Goal: Transaction & Acquisition: Purchase product/service

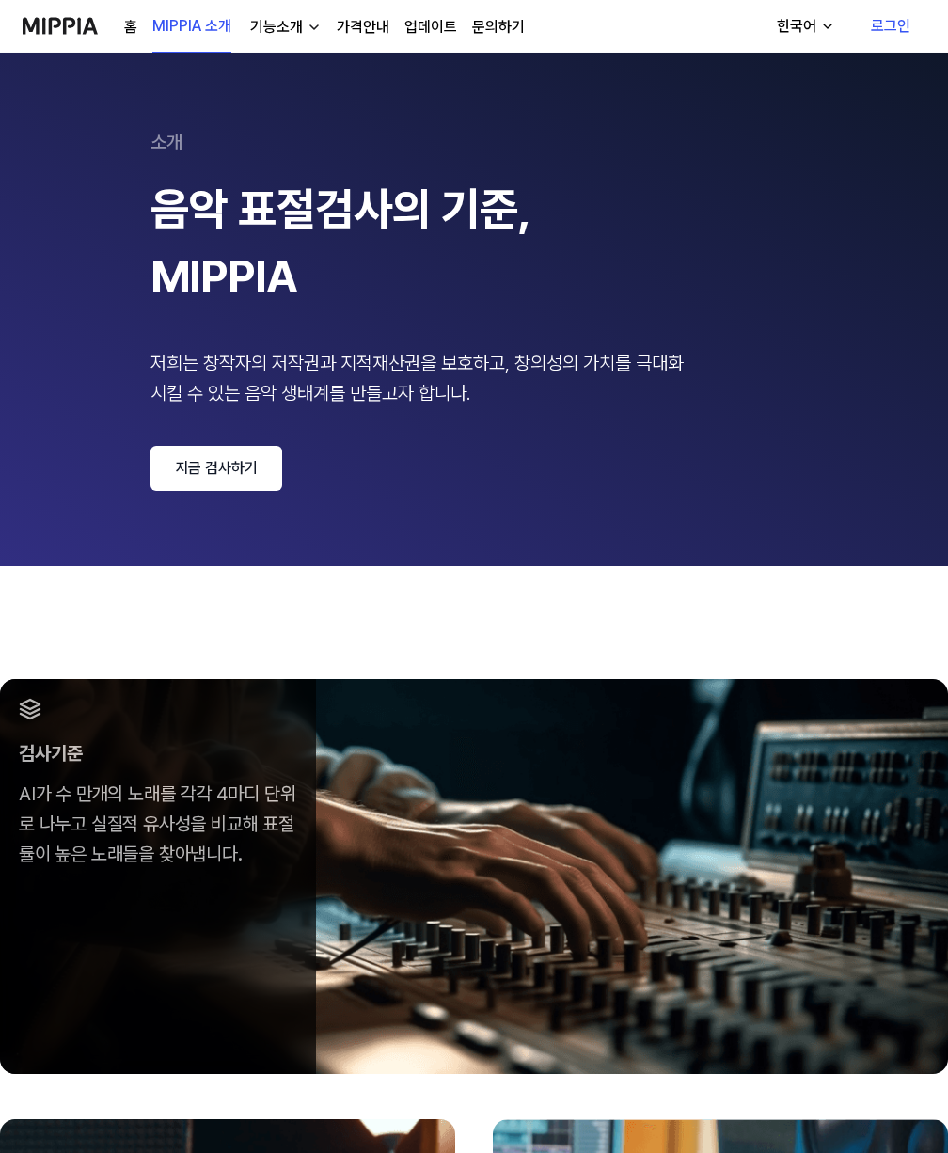
click at [264, 464] on link "지금 검사하기" at bounding box center [216, 468] width 132 height 45
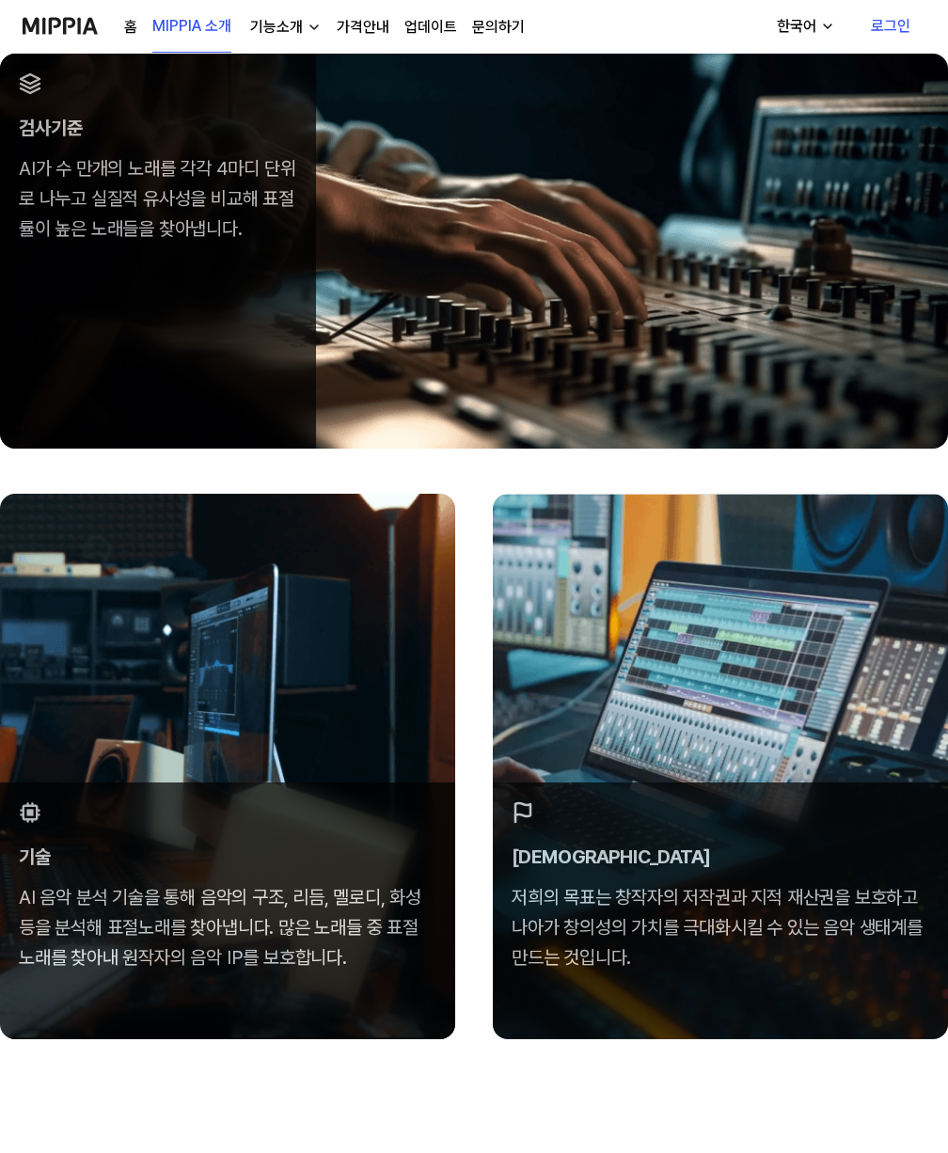
scroll to position [846, 0]
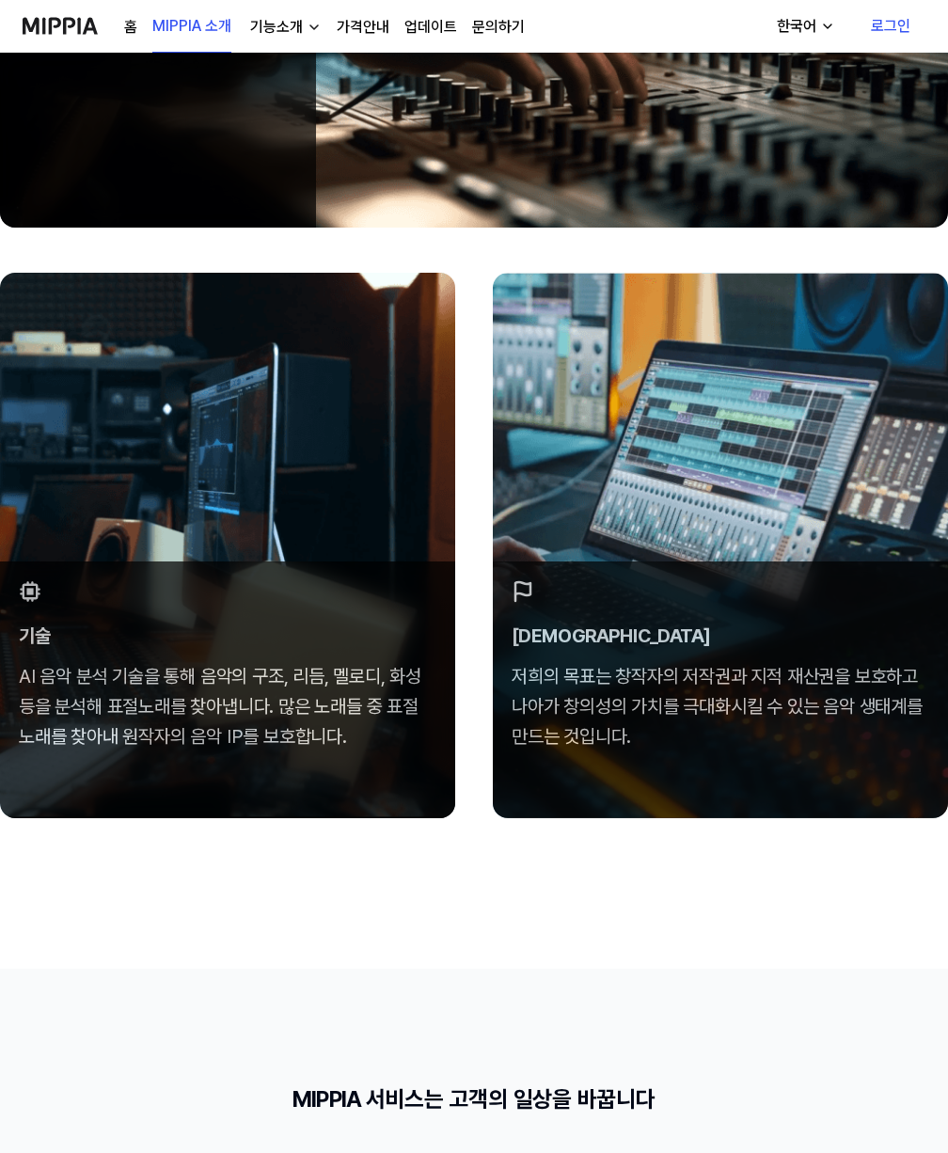
click at [726, 859] on div "검사기준 AI가 수 만개의 노래를 각각 4마디 단위로 나누고 실질적 유사성을 비교해 표절률이 높은 노래들을 찾아냅니다. 기술 AI 음악 분석 …" at bounding box center [474, 344] width 948 height 1249
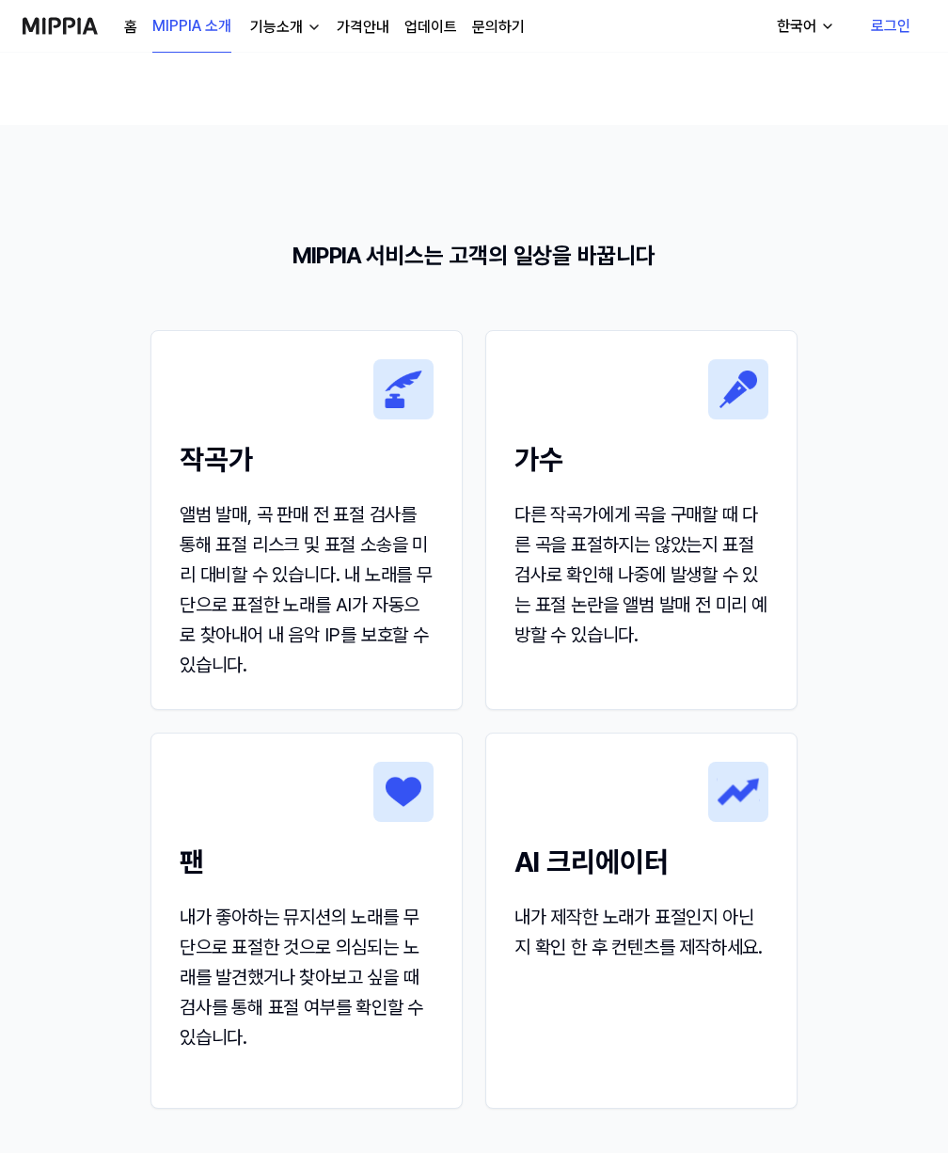
scroll to position [1693, 0]
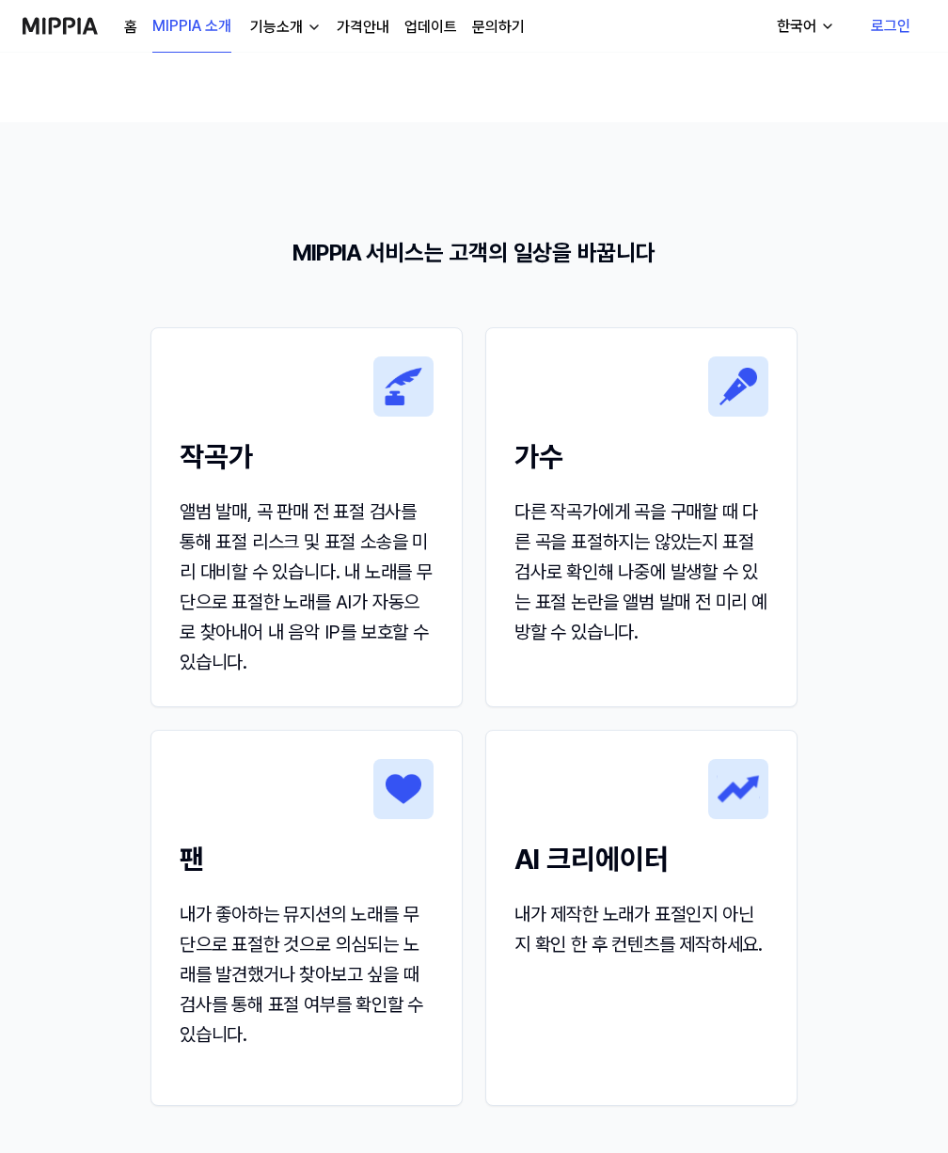
click at [875, 659] on section "MIPPIA 서비스는 고객의 일상을 바꿉니다 작곡가 앨범 발매, 곡 판매 전 표절 검사를 통해 표절 리스크 및 표절 소송을 미리 대비할 수 있…" at bounding box center [474, 689] width 948 height 1134
click at [716, 877] on h2 "AI 크리에이터" at bounding box center [641, 859] width 254 height 42
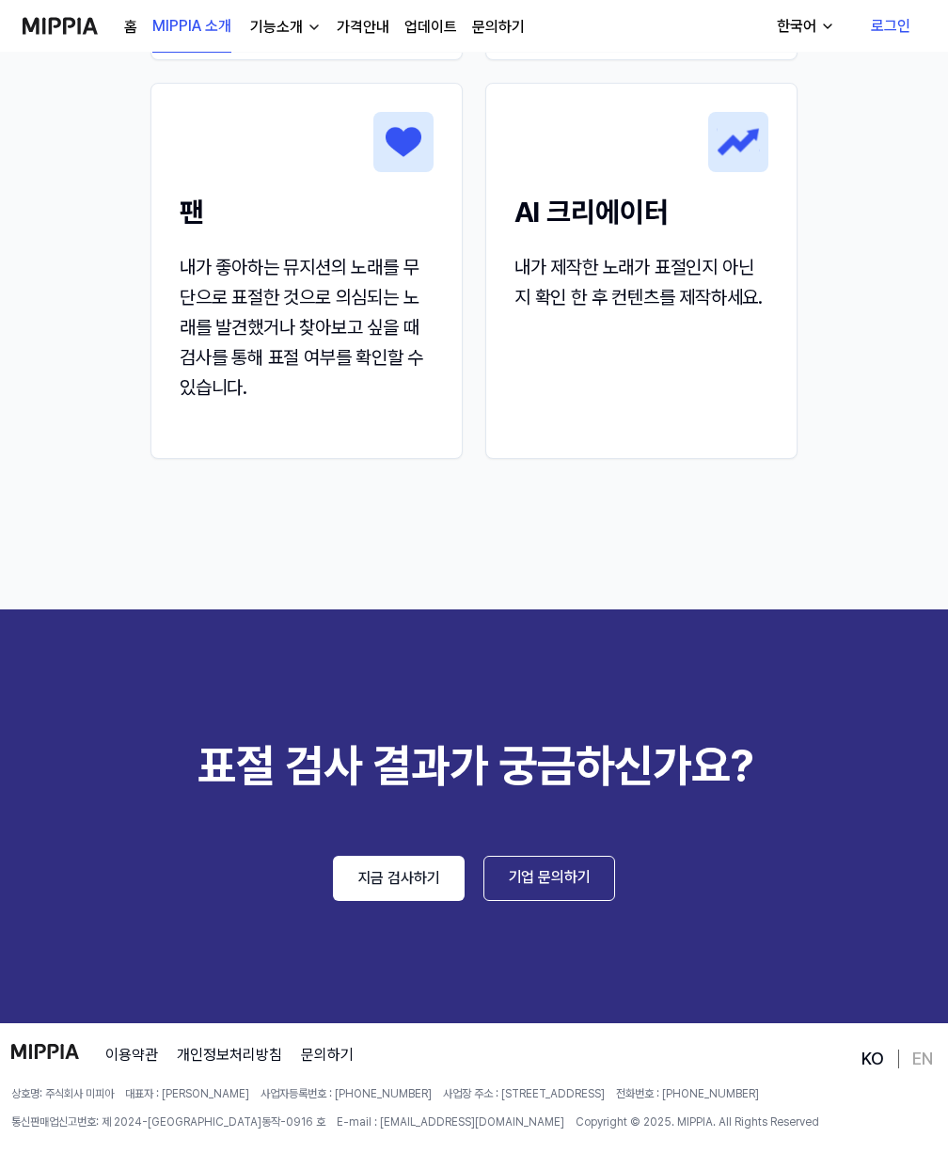
scroll to position [2296, 0]
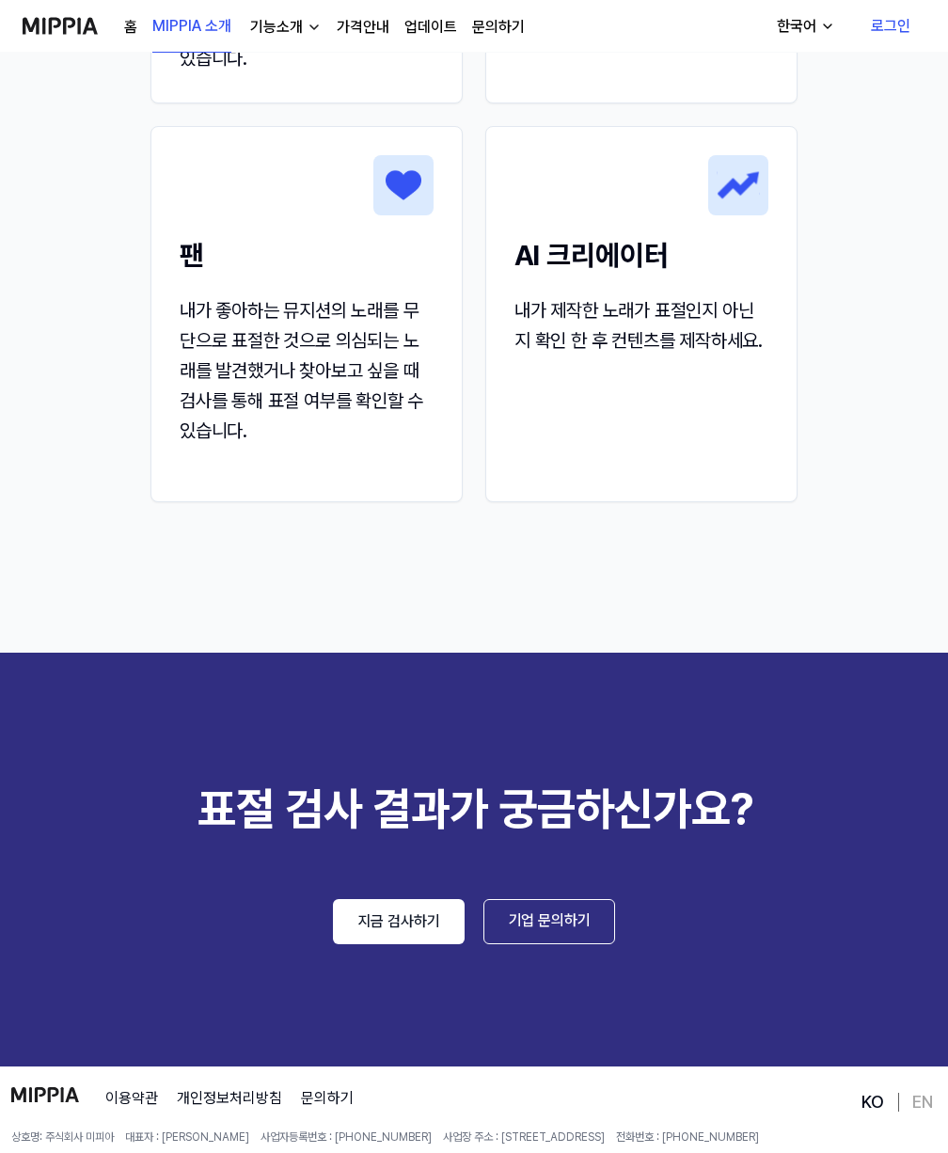
click at [379, 934] on link "지금 검사하기" at bounding box center [399, 921] width 132 height 45
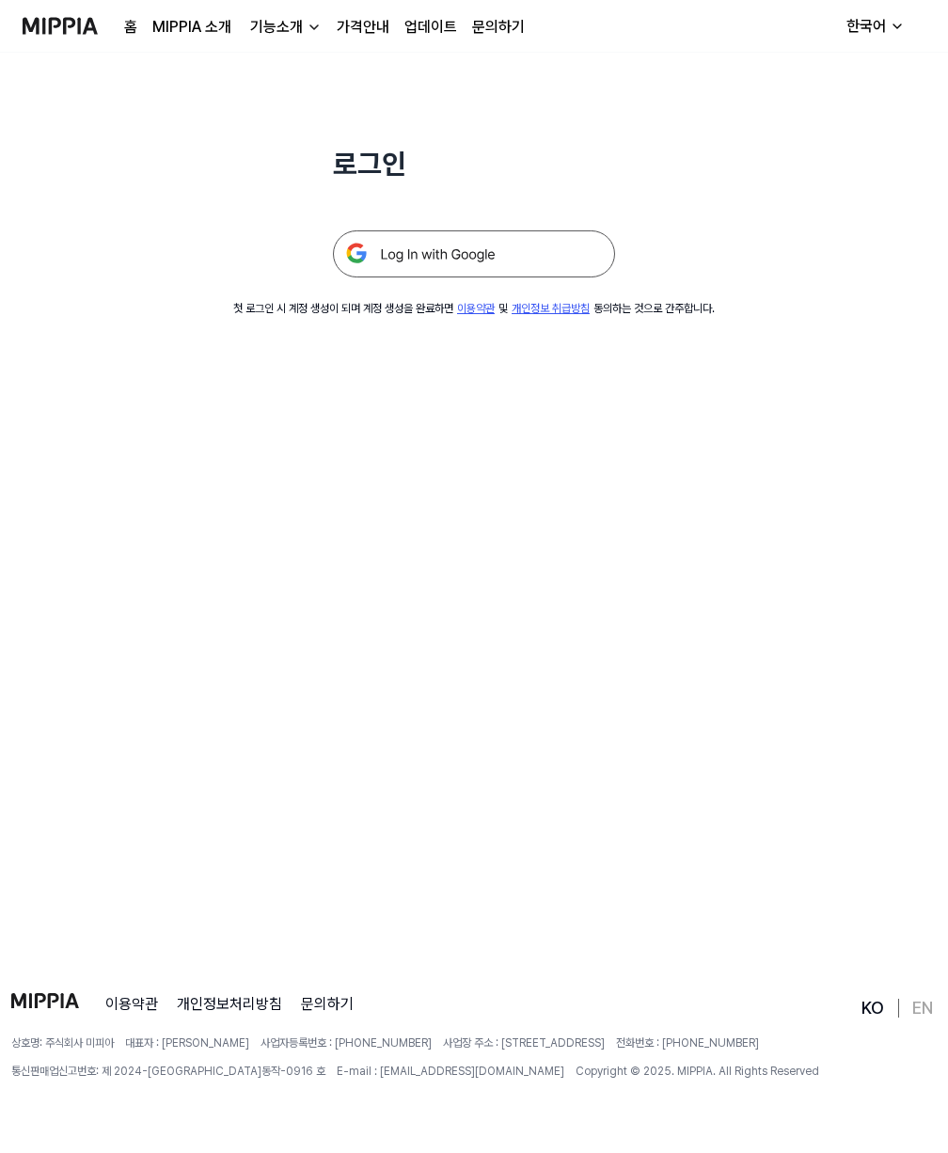
scroll to position [0, 0]
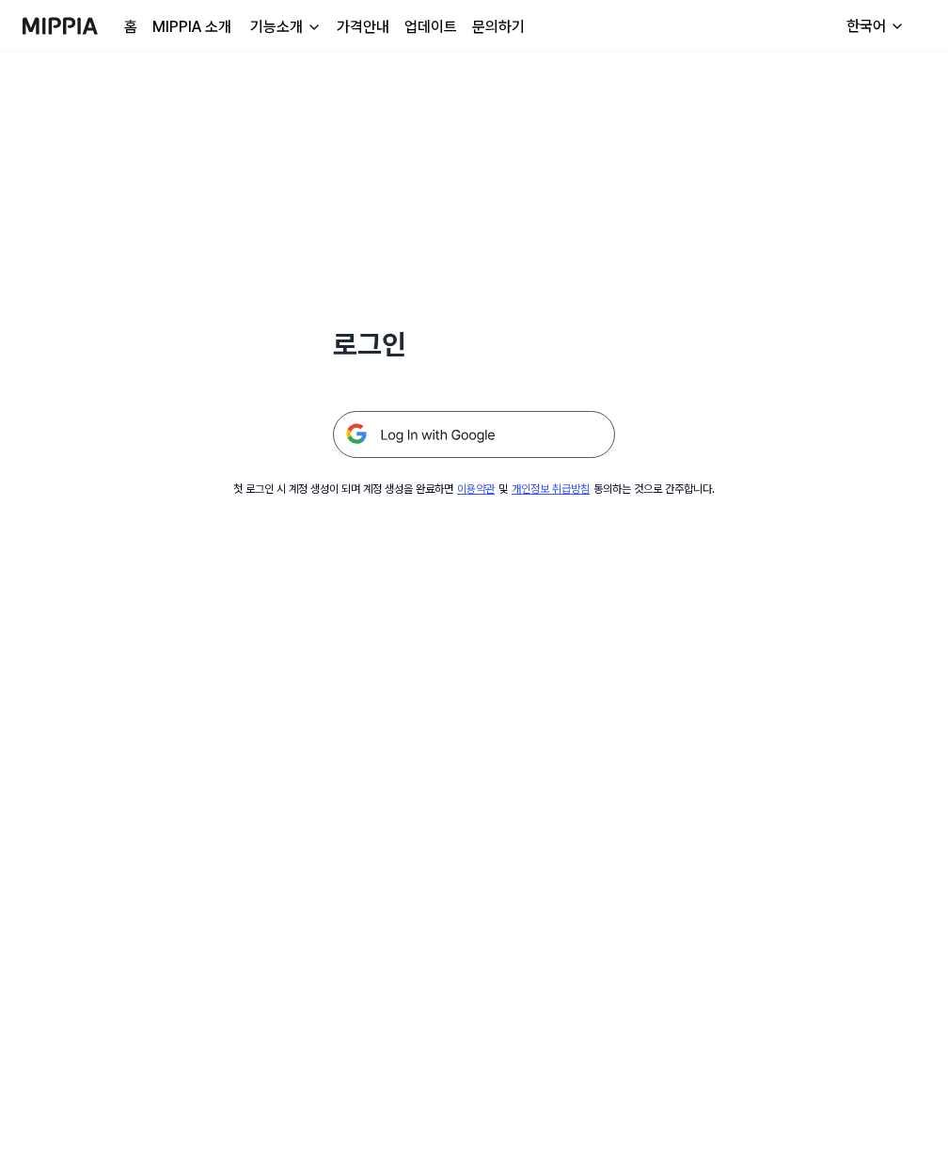
click at [436, 705] on div "로그인 첫 로그인 시 계정 생성이 되며 계정 생성을 완료하면 이용약관 및 개인정보 취급방침 동의하는 것으로 간주합니다." at bounding box center [474, 603] width 948 height 1100
